Goal: Navigation & Orientation: Find specific page/section

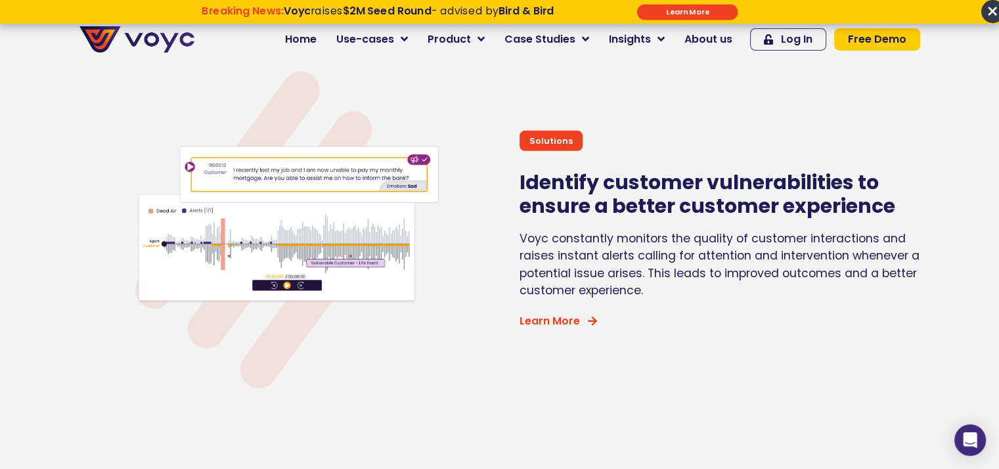
drag, startPoint x: 0, startPoint y: 0, endPoint x: 1008, endPoint y: 323, distance: 1058.4
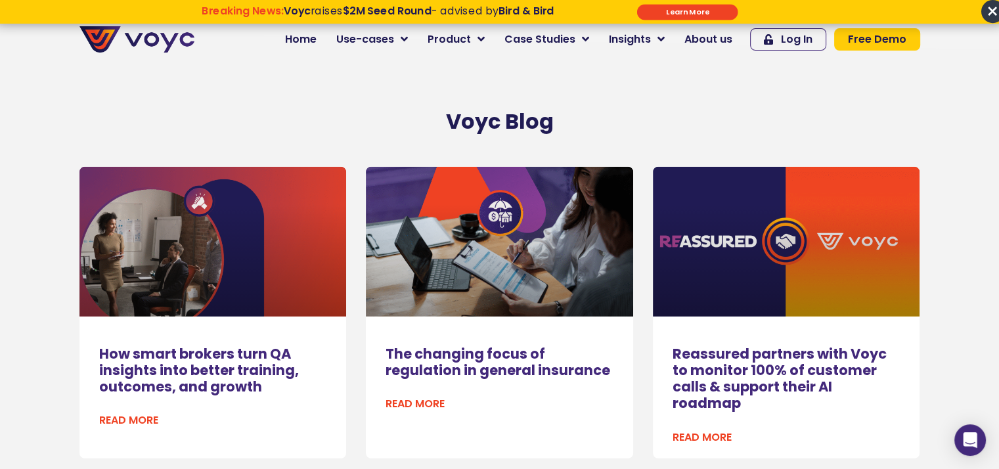
scroll to position [8199, 0]
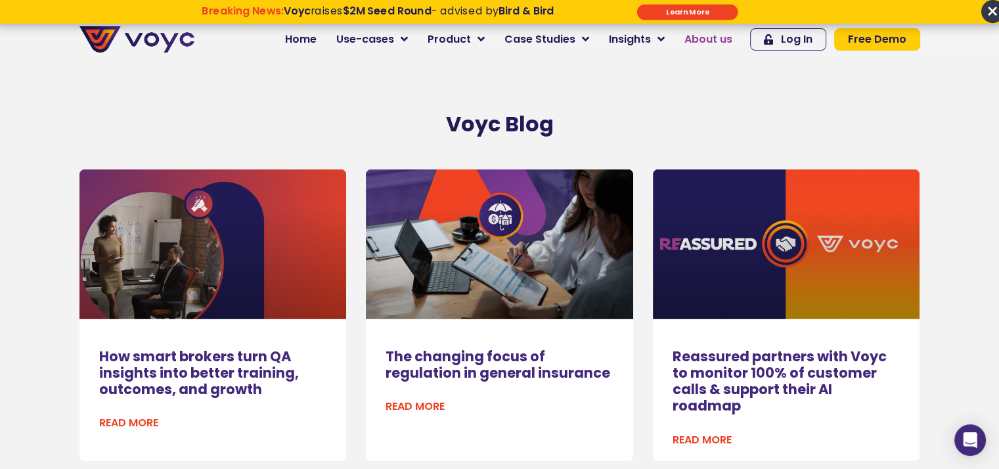
click at [712, 32] on span "About us" at bounding box center [708, 40] width 48 height 16
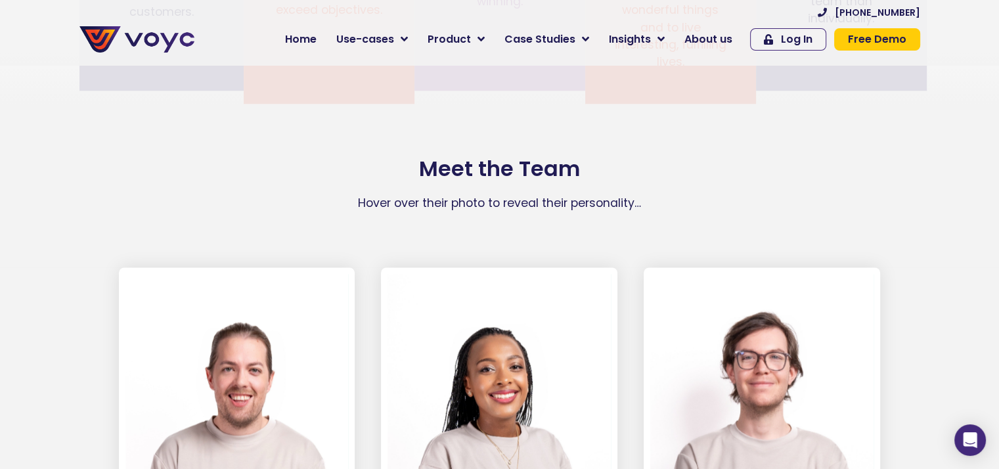
scroll to position [2324, 0]
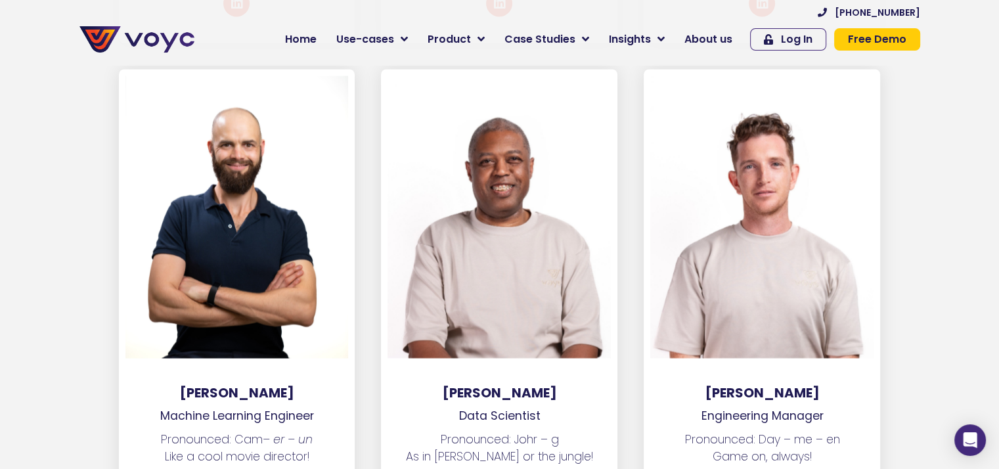
click at [21, 408] on section "Cameron van Eck Machine Learning Engineer Pronounced: Cam – er – un Like a cool…" at bounding box center [499, 311] width 999 height 485
